Goal: Navigation & Orientation: Find specific page/section

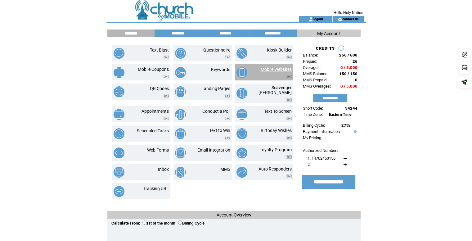
click at [269, 68] on link "Mobile Websites" at bounding box center [276, 69] width 31 height 5
